Goal: Information Seeking & Learning: Learn about a topic

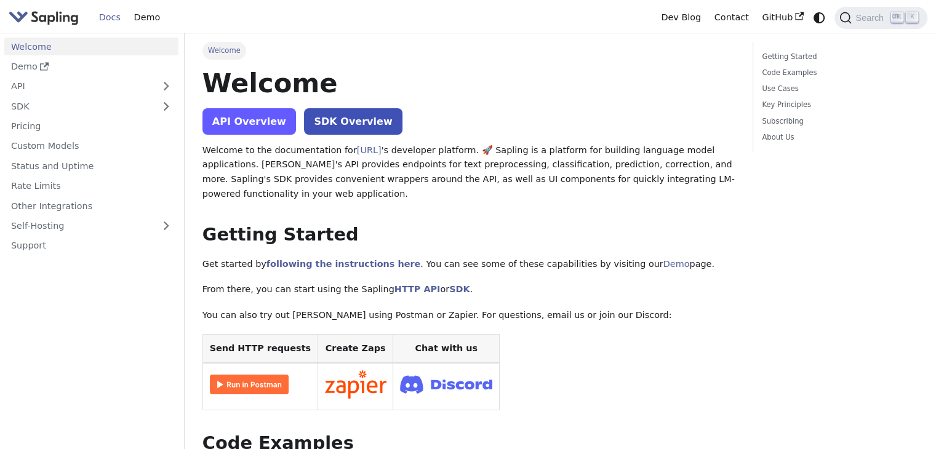
click at [239, 124] on link "API Overview" at bounding box center [249, 121] width 94 height 26
click at [258, 121] on link "API Overview" at bounding box center [249, 121] width 94 height 26
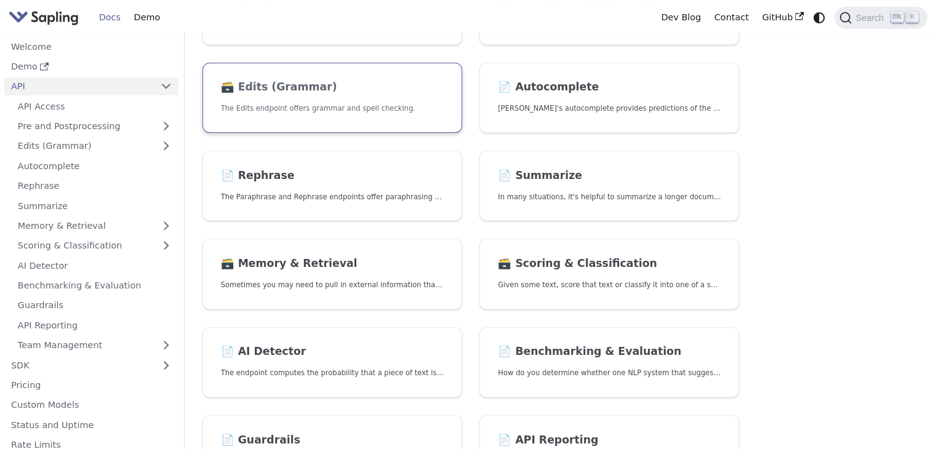
scroll to position [185, 0]
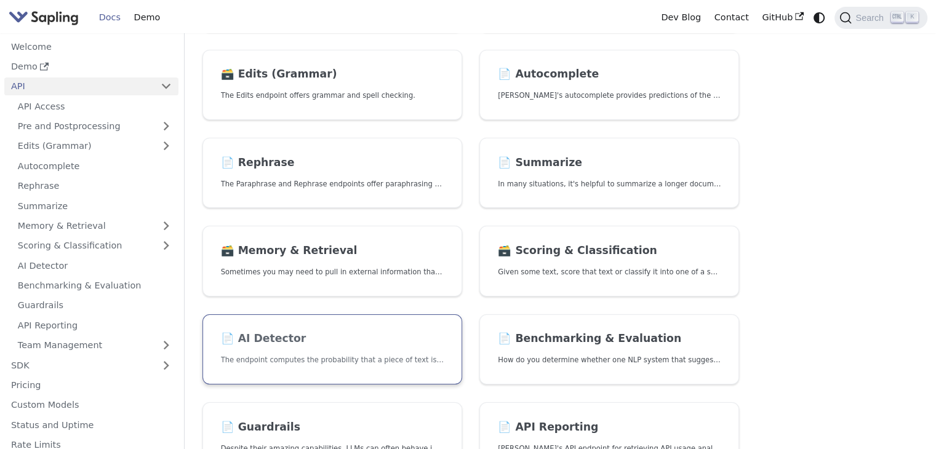
click at [331, 327] on link "📄️ AI Detector The endpoint computes the probability that a piece of text is AI…" at bounding box center [332, 349] width 260 height 71
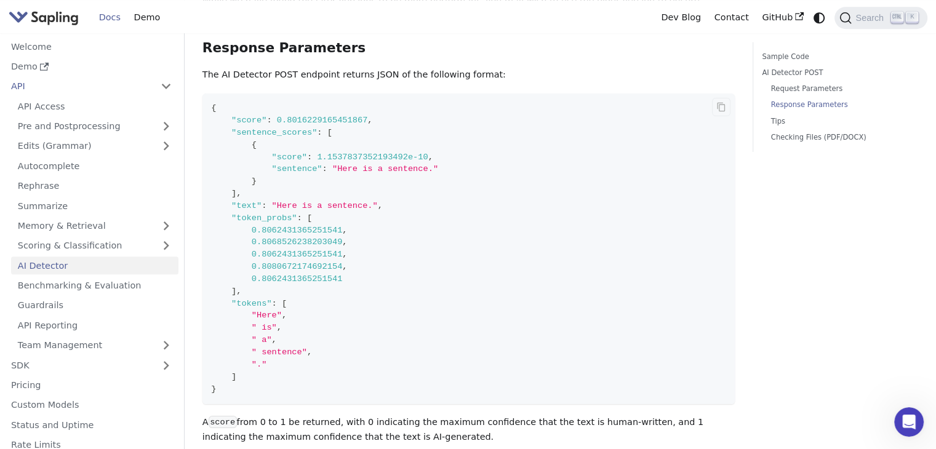
scroll to position [1107, 0]
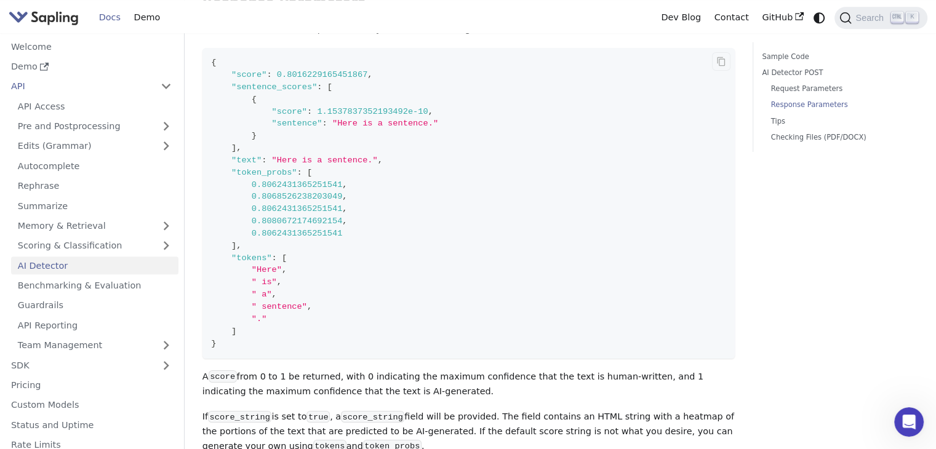
click at [321, 322] on code "{ "score" : 0.8016229165451867 , "sentence_scores" : [ { "score" : 1.1537837352…" at bounding box center [468, 203] width 532 height 311
click at [304, 279] on code "{ "score" : 0.8016229165451867 , "sentence_scores" : [ { "score" : 1.1537837352…" at bounding box center [468, 203] width 532 height 311
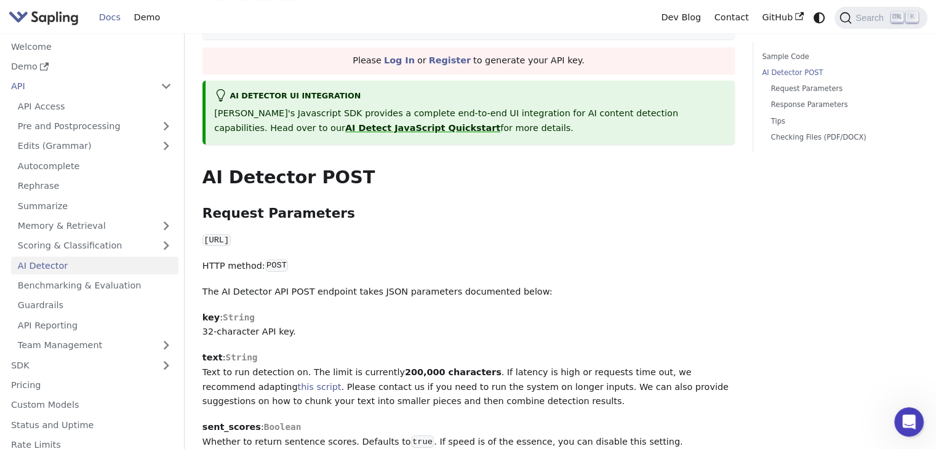
scroll to position [431, 0]
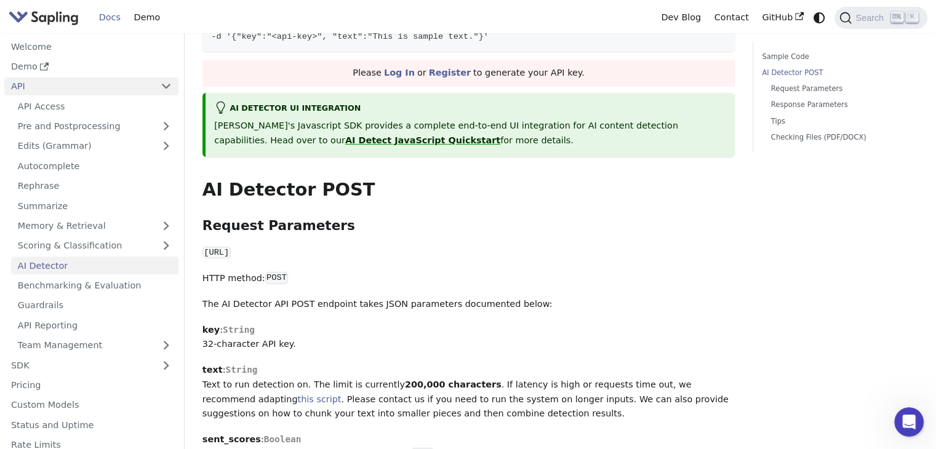
click at [69, 79] on link "API" at bounding box center [78, 87] width 149 height 18
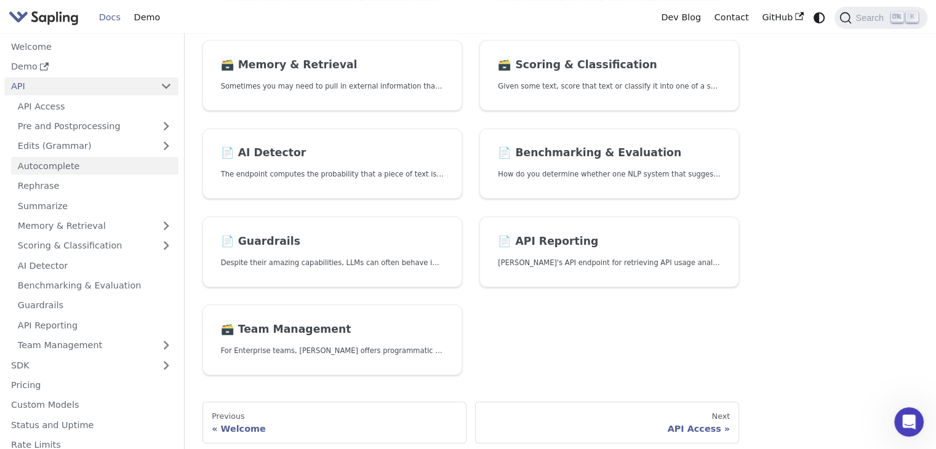
scroll to position [308, 0]
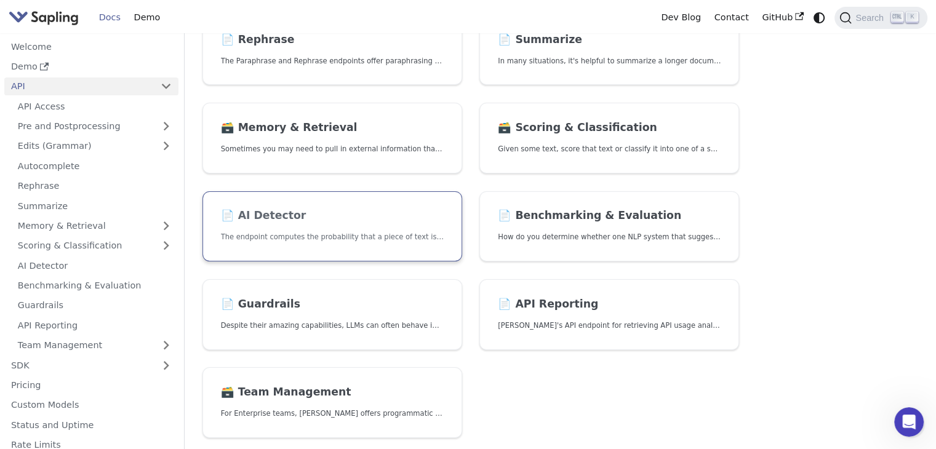
click at [285, 232] on p "The endpoint computes the probability that a piece of text is AI-generated," at bounding box center [332, 237] width 223 height 12
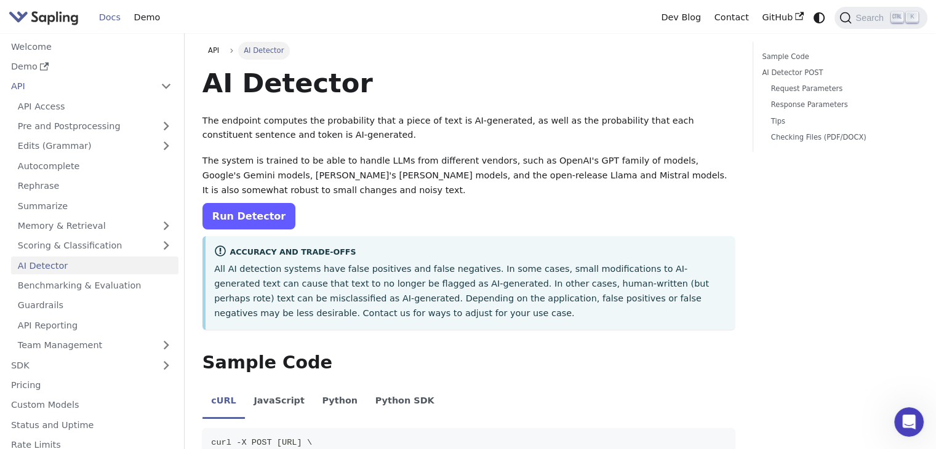
click at [244, 218] on link "Run Detector" at bounding box center [248, 216] width 93 height 26
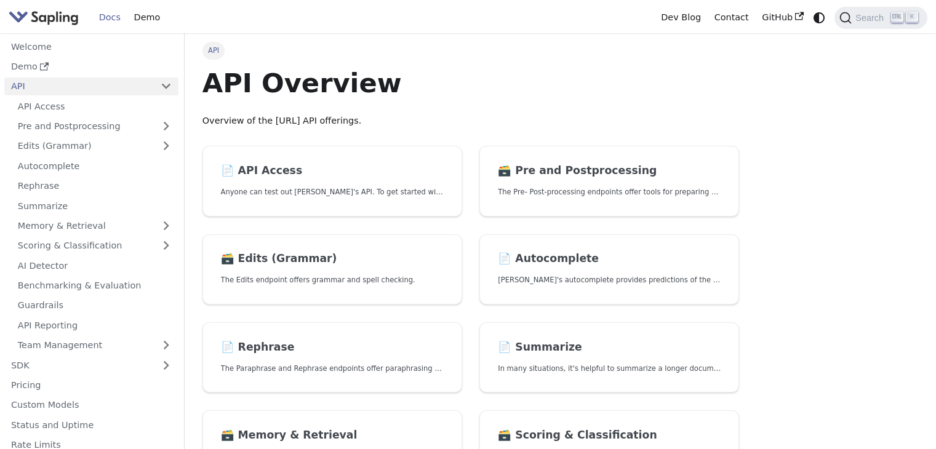
scroll to position [185, 0]
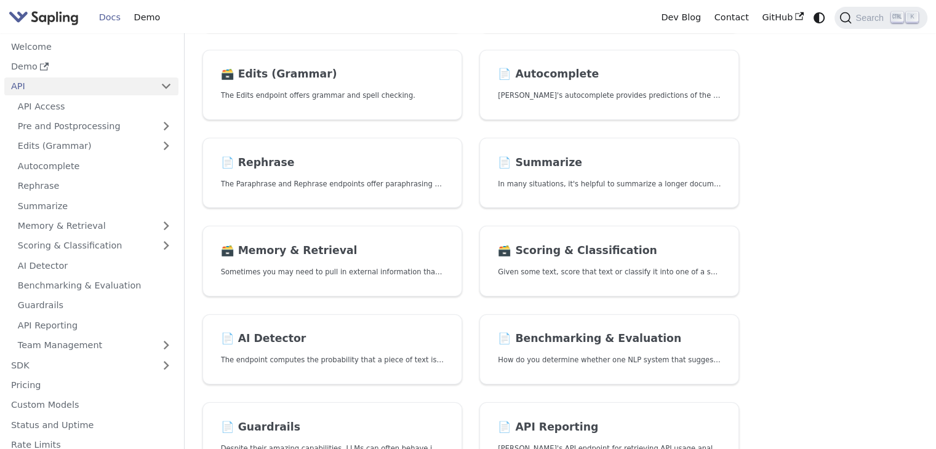
click at [276, 343] on h2 "📄️ AI Detector" at bounding box center [332, 339] width 223 height 14
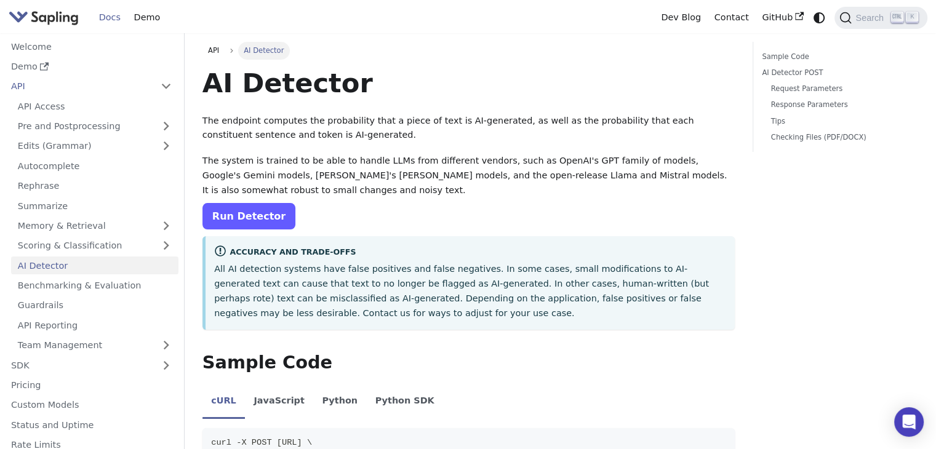
click at [231, 217] on link "Run Detector" at bounding box center [248, 216] width 93 height 26
